Goal: Transaction & Acquisition: Purchase product/service

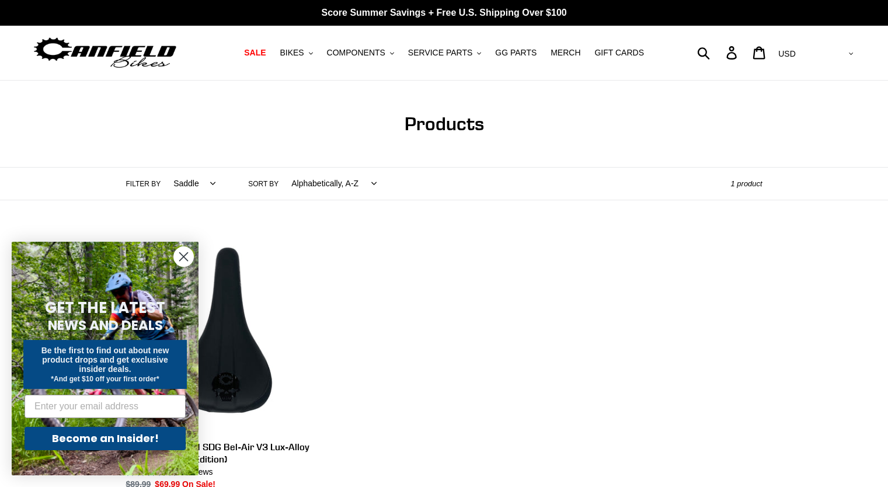
click at [745, 55] on div "Submit Search Log in Cart 0 items Currency AED AFN ALL AMD ANG AUD AWG AZN BAM …" at bounding box center [753, 53] width 206 height 26
click at [746, 54] on div "Submit Search Log in Cart 0 items Currency AED AFN ALL AMD ANG AUD AWG AZN BAM …" at bounding box center [753, 53] width 206 height 26
click at [719, 50] on form "Submit" at bounding box center [711, 53] width 15 height 26
click at [709, 51] on input "Search" at bounding box center [684, 53] width 69 height 26
paste input "CJ4710"
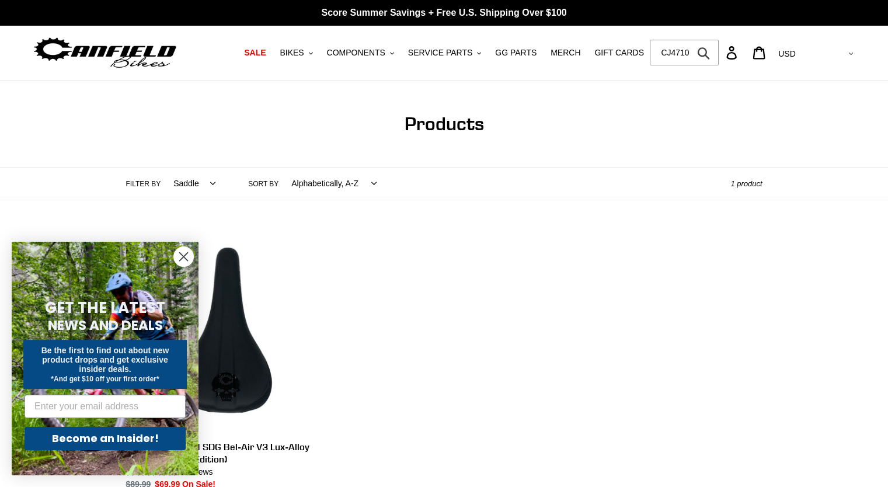
type input "CJ4710"
click at [690, 40] on button "Submit" at bounding box center [704, 53] width 29 height 26
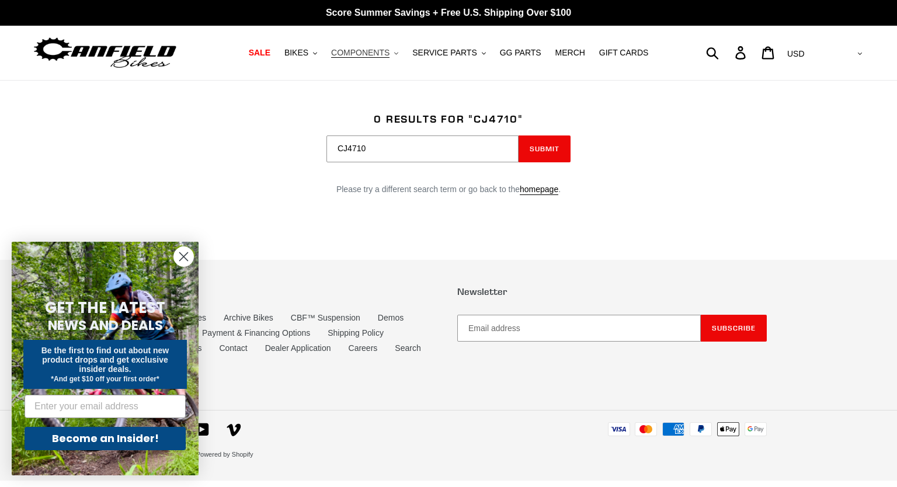
click at [390, 50] on span "COMPONENTS" at bounding box center [360, 53] width 58 height 10
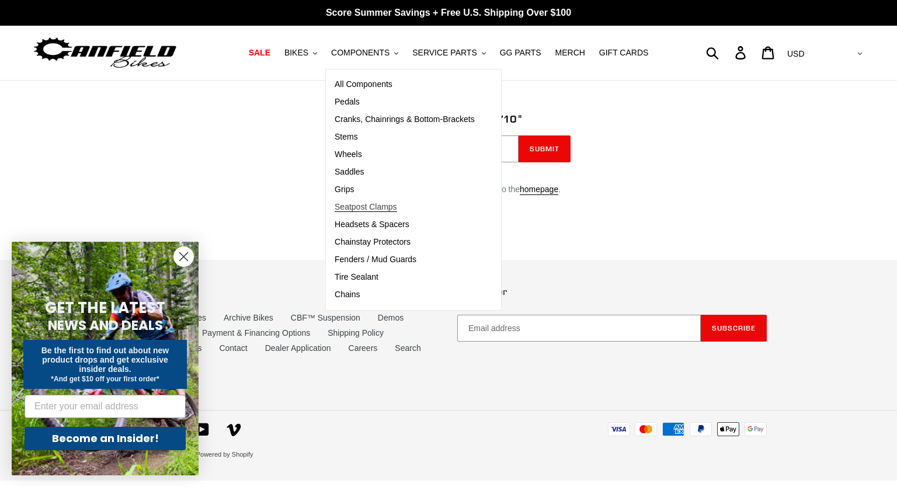
click at [397, 206] on span "Seatpost Clamps" at bounding box center [366, 207] width 62 height 10
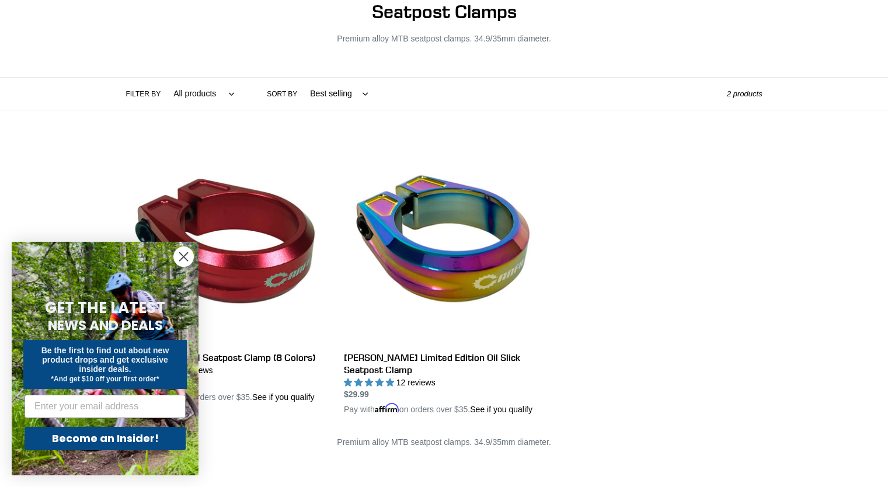
scroll to position [175, 0]
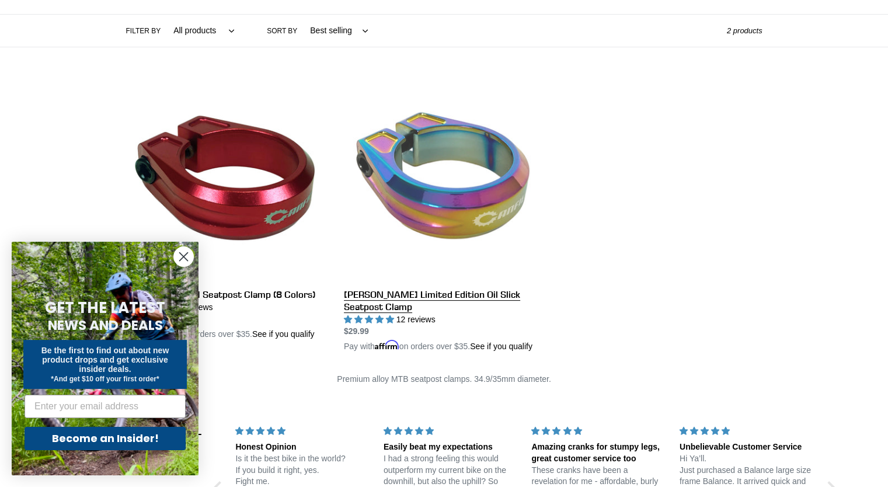
click at [510, 298] on link "[PERSON_NAME] Limited Edition Oil Slick Seatpost Clamp" at bounding box center [444, 215] width 200 height 273
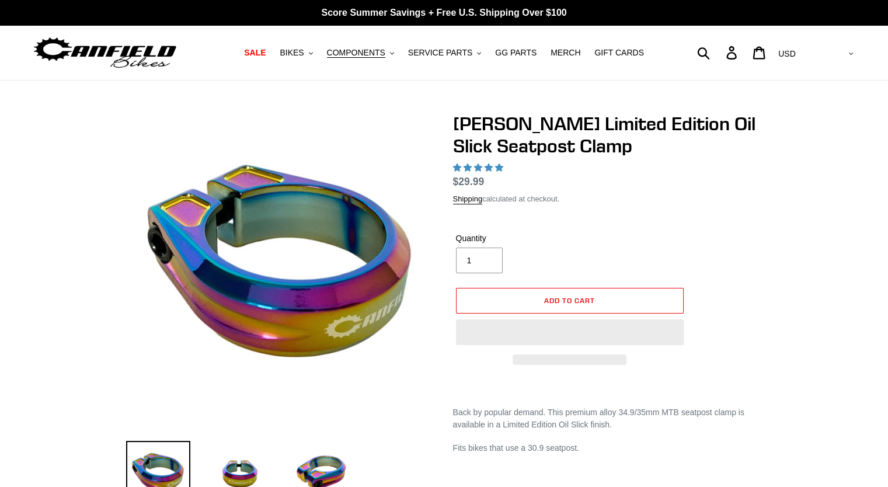
select select "highest-rating"
